Goal: Transaction & Acquisition: Purchase product/service

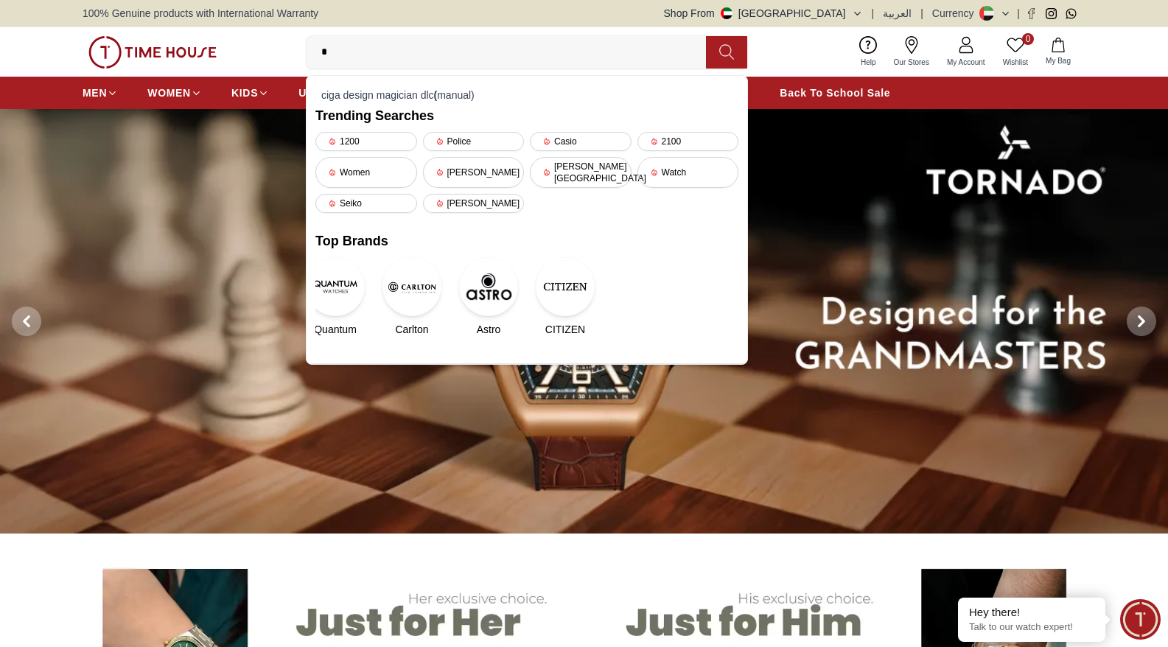
type input "**"
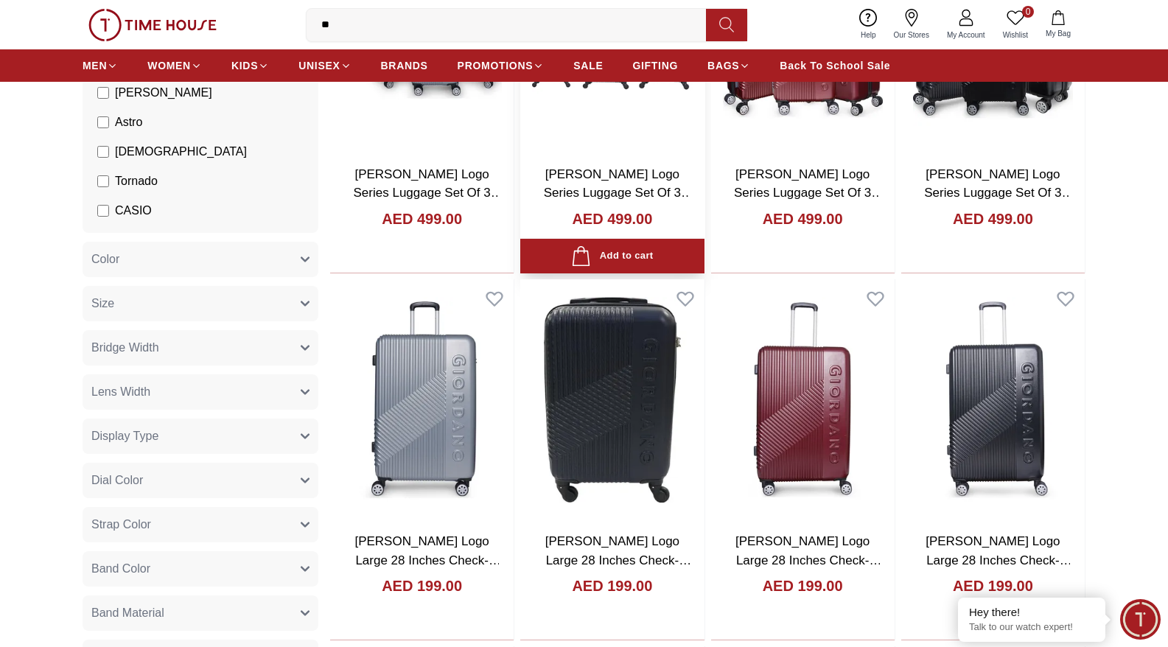
scroll to position [304, 0]
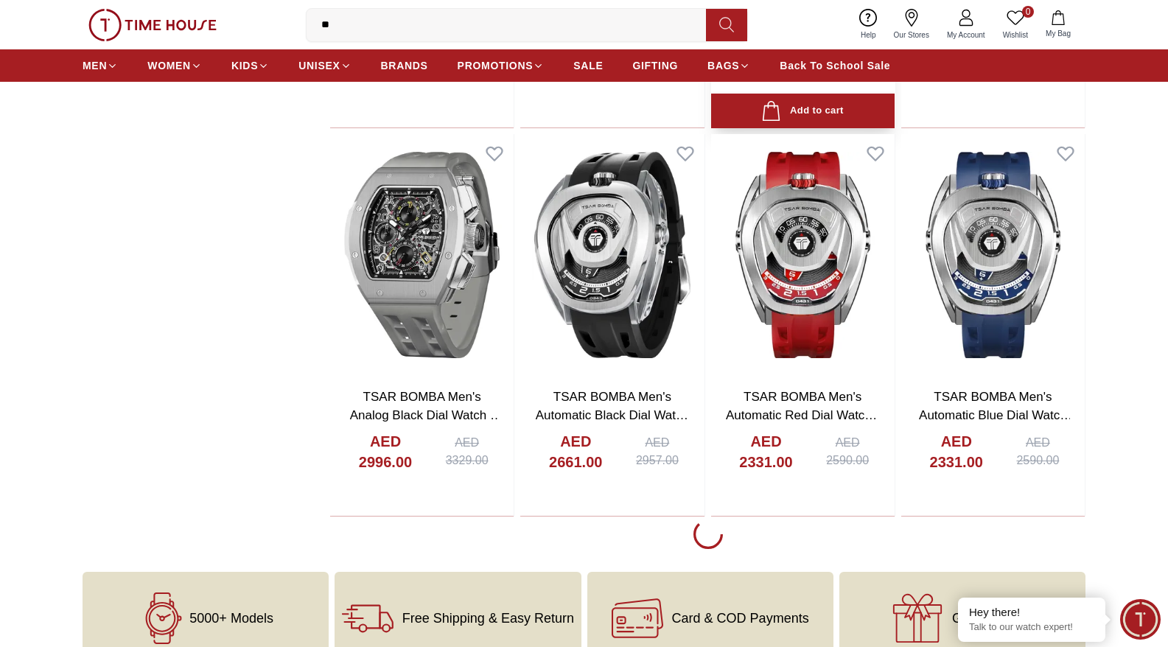
scroll to position [1089, 0]
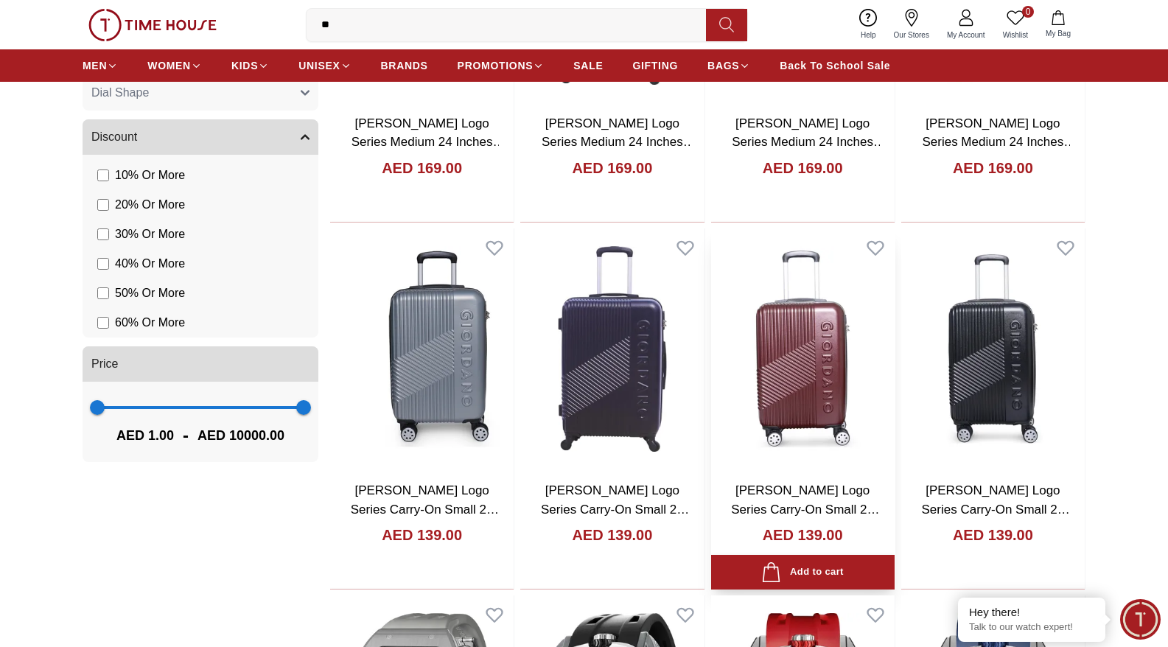
click at [798, 352] on img at bounding box center [803, 350] width 184 height 242
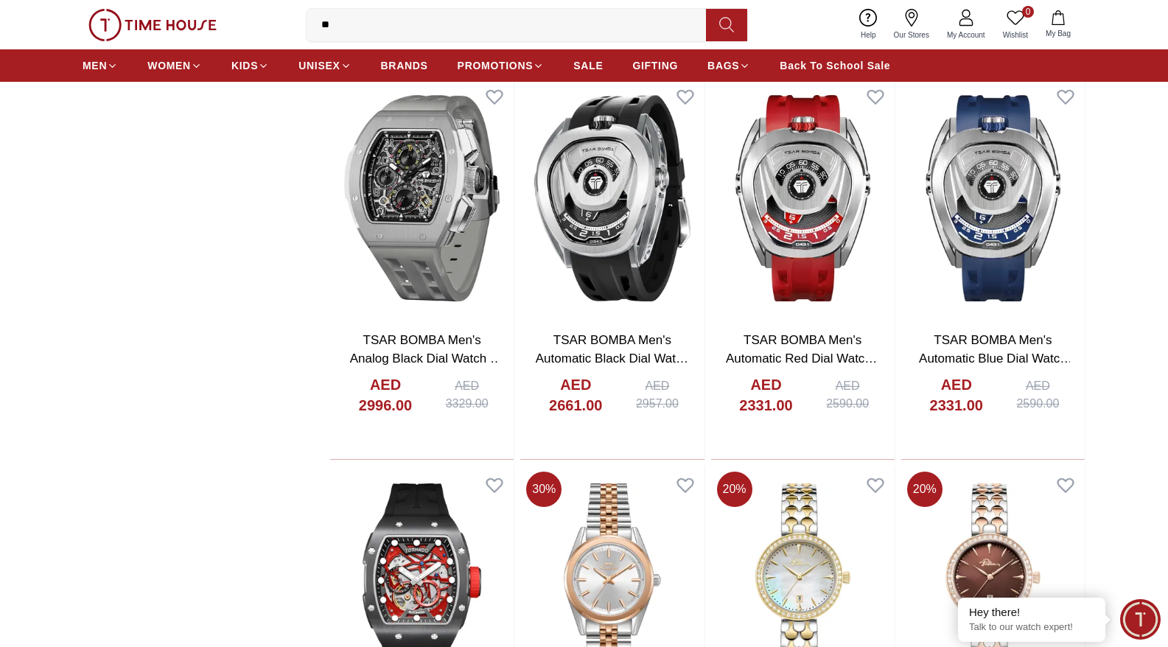
scroll to position [1569, 0]
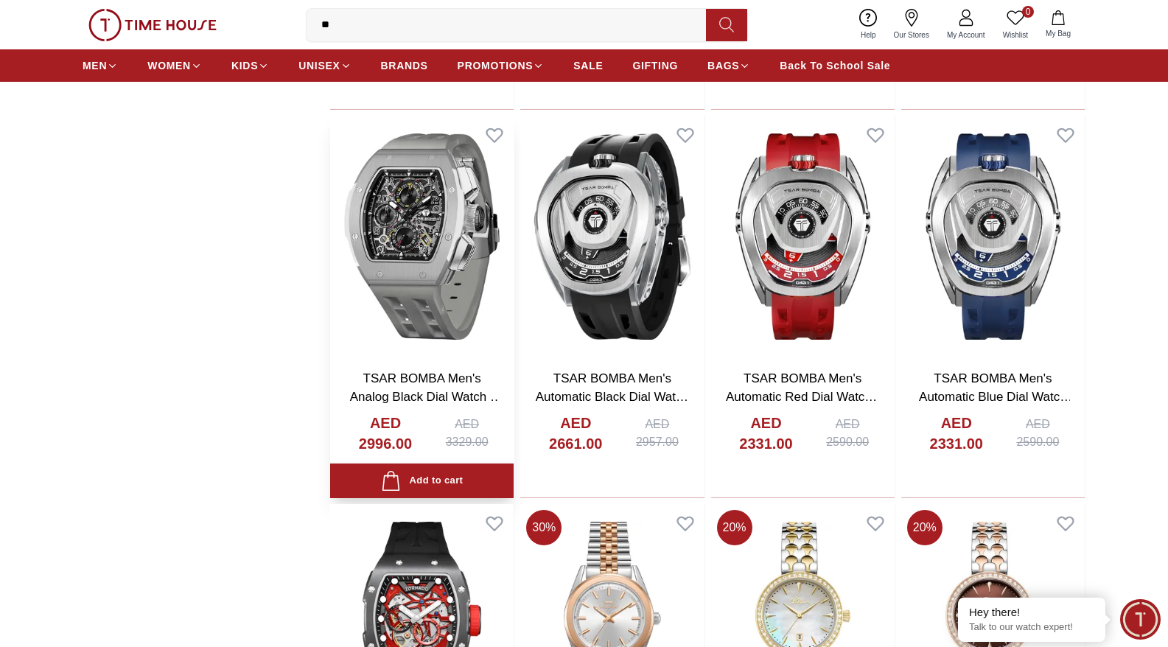
click at [416, 218] on img at bounding box center [422, 237] width 184 height 242
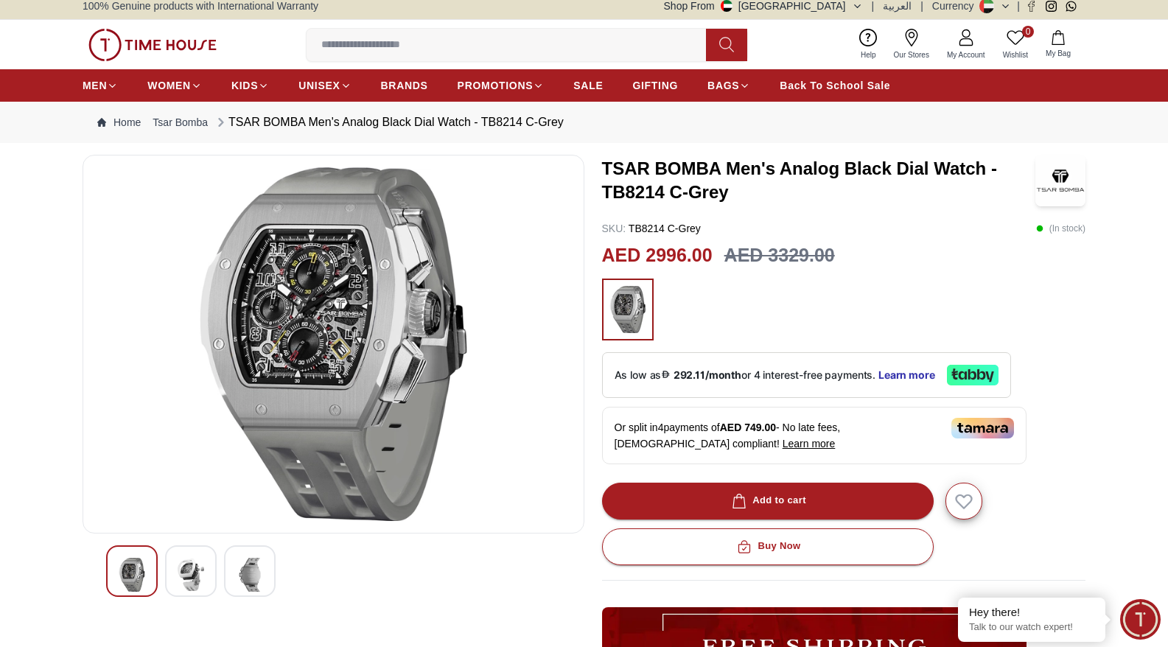
scroll to position [36, 0]
